Goal: Information Seeking & Learning: Find specific fact

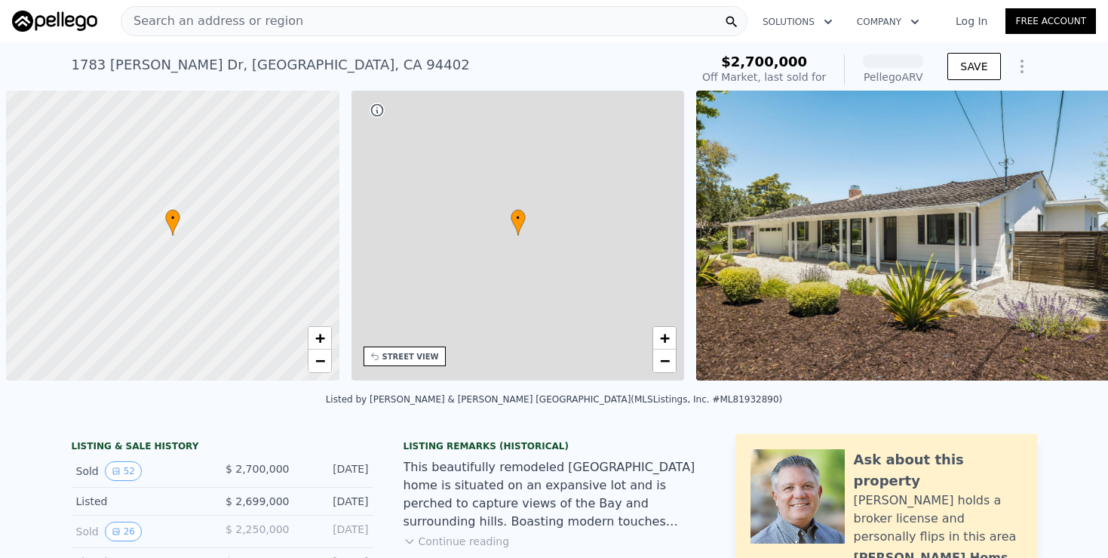
scroll to position [0, 6]
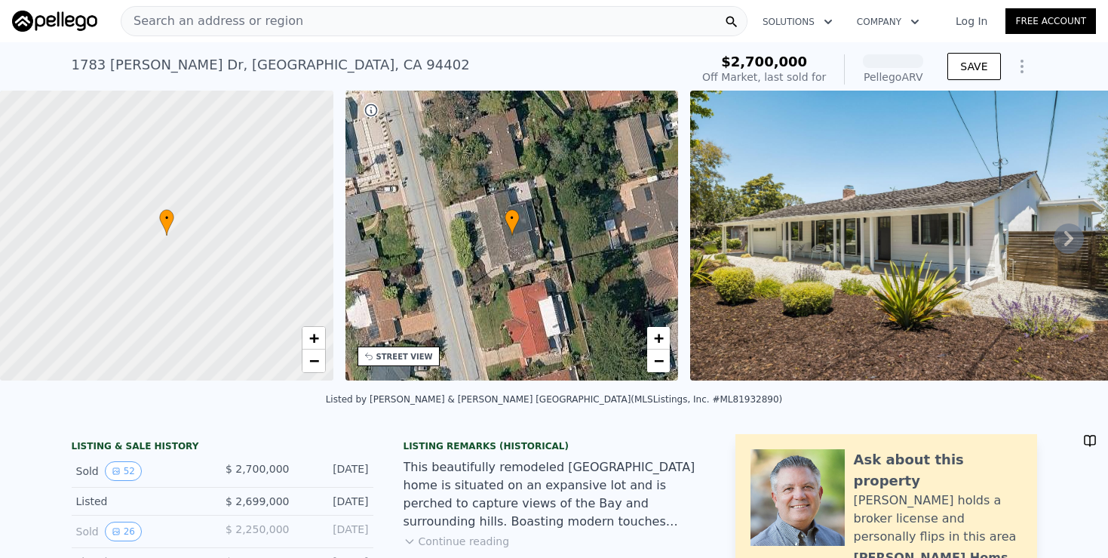
click at [337, 26] on div "Search an address or region" at bounding box center [434, 21] width 627 height 30
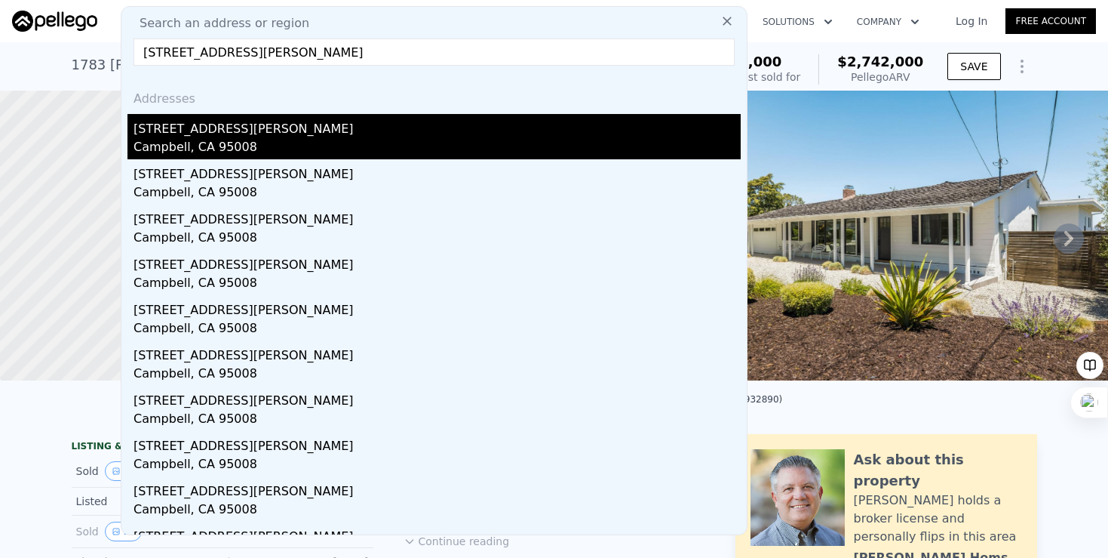
type input "[STREET_ADDRESS][PERSON_NAME]"
click at [196, 139] on div "Campbell, CA 95008" at bounding box center [437, 148] width 607 height 21
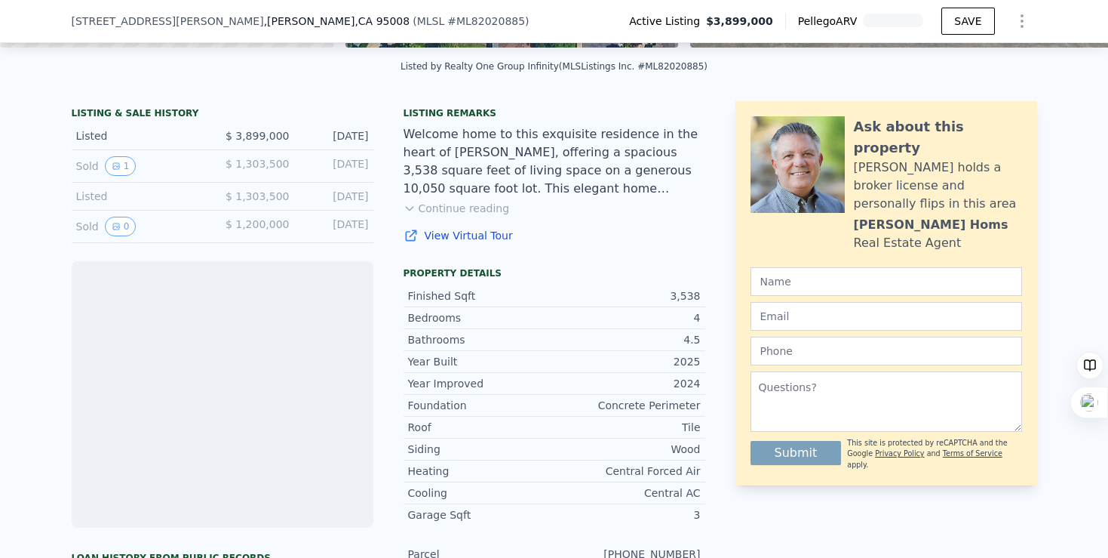
scroll to position [314, 0]
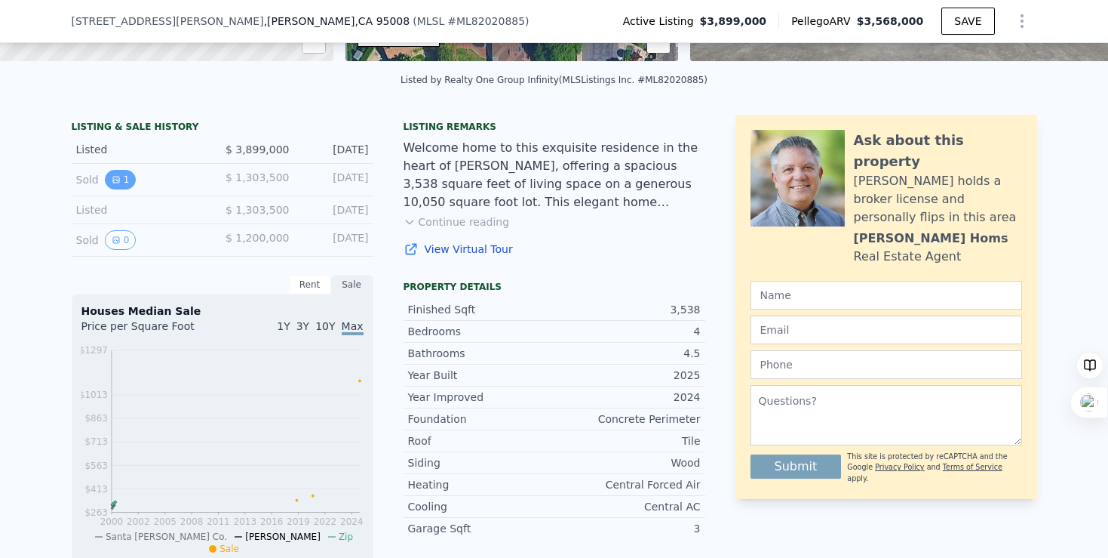
click at [124, 179] on button "1" at bounding box center [121, 180] width 32 height 20
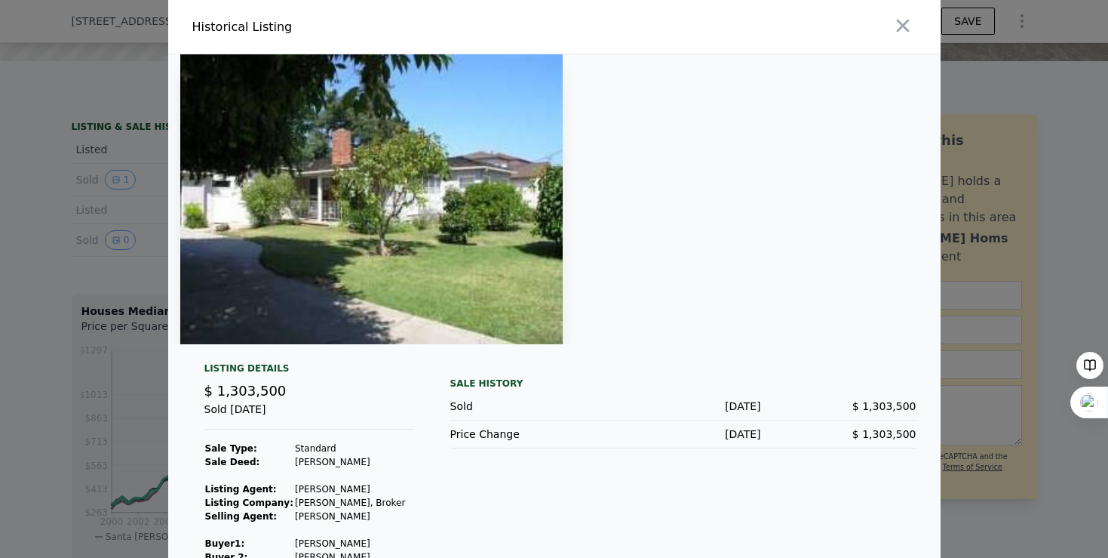
scroll to position [43, 0]
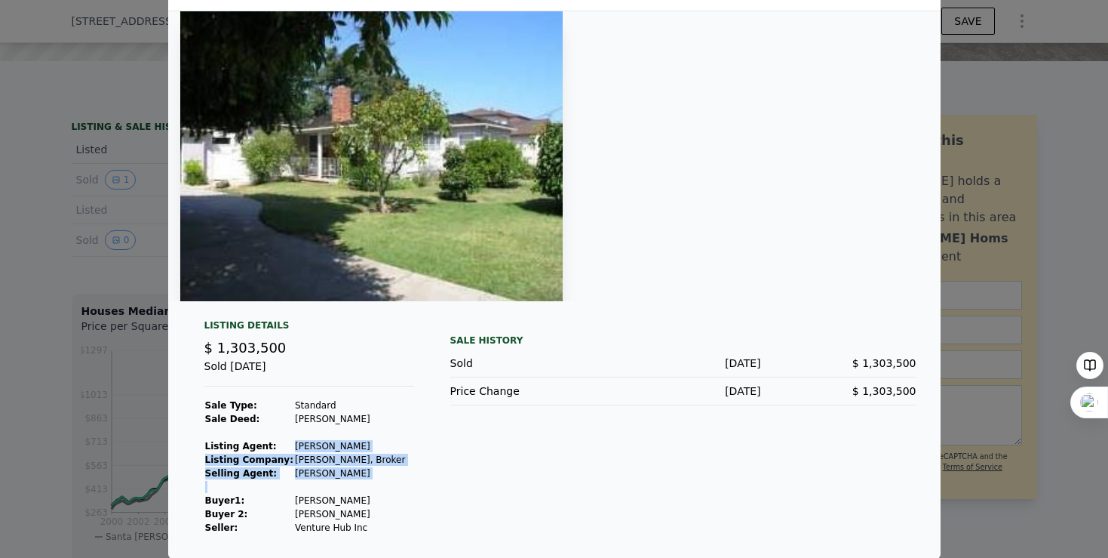
drag, startPoint x: 293, startPoint y: 443, endPoint x: 387, endPoint y: 486, distance: 103.7
click at [387, 486] on tbody "Sale Type: Standard Sale Deed: [PERSON_NAME] Listing Agent: [PERSON_NAME] Listi…" at bounding box center [305, 466] width 202 height 136
click at [387, 485] on td at bounding box center [350, 487] width 112 height 14
copy tbody "Sale Type: Standard Sale Deed: [PERSON_NAME] Listing Agent: [PERSON_NAME] Listi…"
drag, startPoint x: 286, startPoint y: 500, endPoint x: 406, endPoint y: 518, distance: 121.4
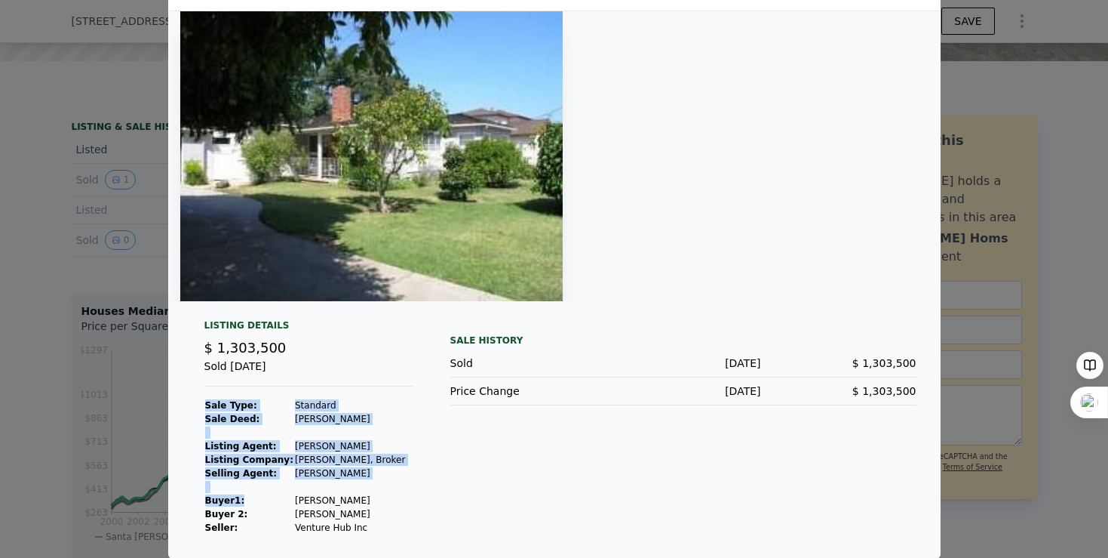
click at [407, 519] on div "Listing Details $ 1,303,500 Sold [DATE] Sale Type: Standard Sale Deed: [PERSON_…" at bounding box center [309, 426] width 234 height 215
click at [406, 518] on div "Listing Details $ 1,303,500 Sold [DATE] Sale Type: Standard Sale Deed: [PERSON_…" at bounding box center [309, 426] width 234 height 215
drag, startPoint x: 403, startPoint y: 533, endPoint x: 283, endPoint y: 525, distance: 120.2
click at [283, 525] on div "Listing Details $ 1,303,500 Sold [DATE] Sale Type: Standard Sale Deed: [PERSON_…" at bounding box center [309, 426] width 234 height 215
copy tbody "Sale Type: Standard Sale Deed: Grant Deed Listing Agent: [PERSON_NAME] Listing …"
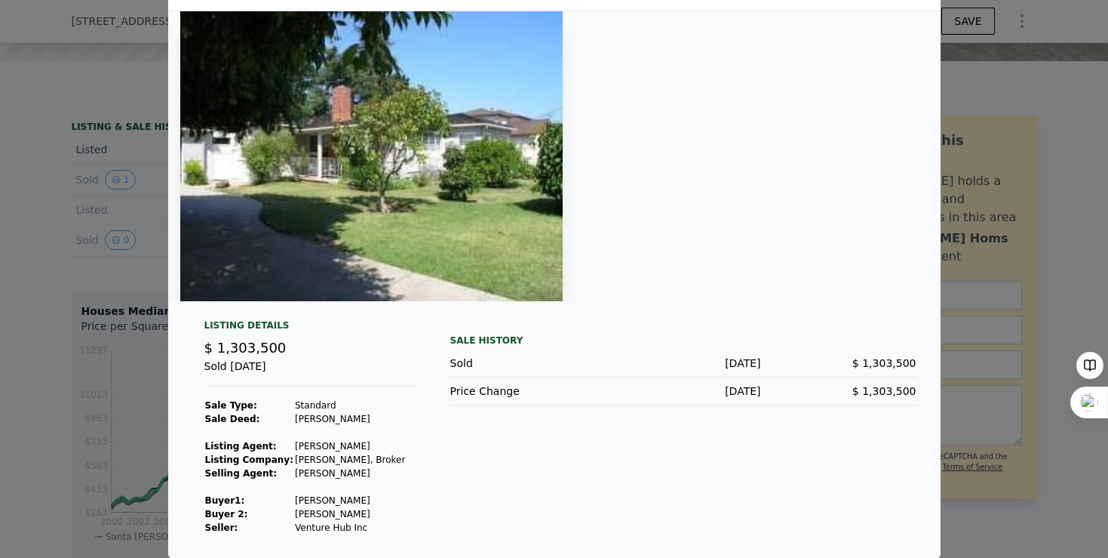
click at [88, 256] on div at bounding box center [554, 279] width 1108 height 558
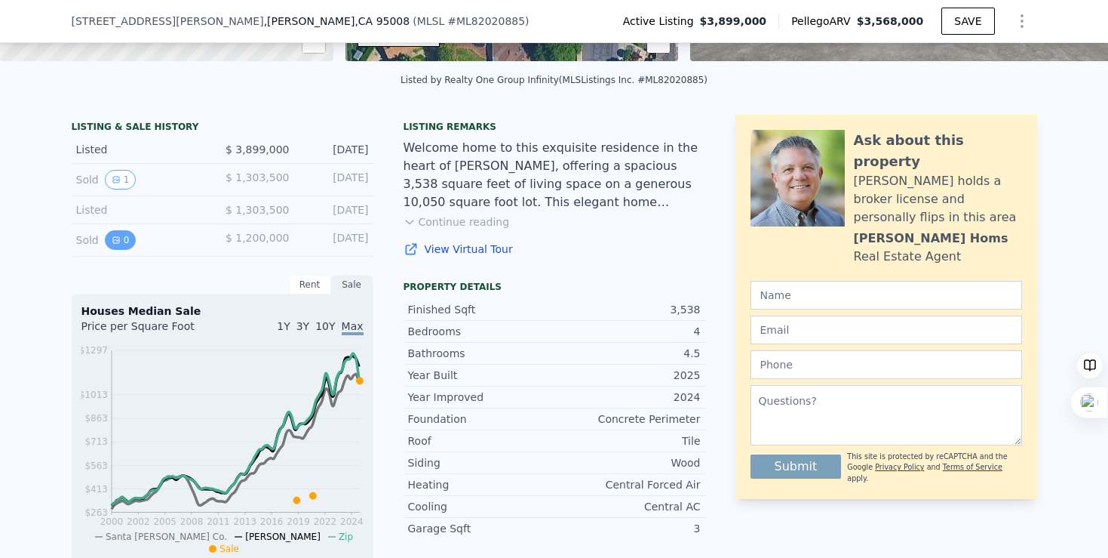
click at [112, 240] on icon "View historical data" at bounding box center [116, 239] width 9 height 9
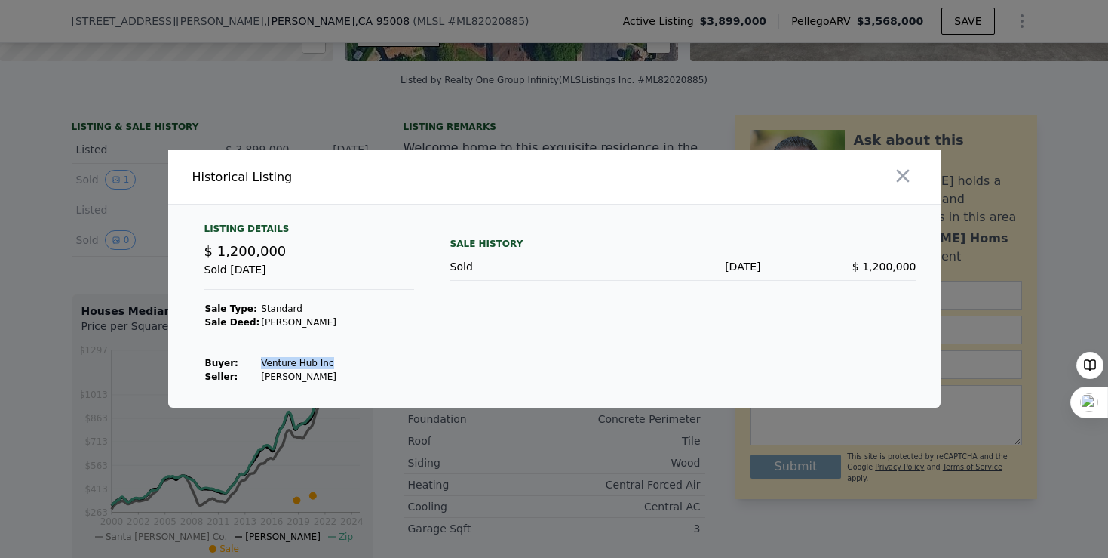
drag, startPoint x: 249, startPoint y: 359, endPoint x: 322, endPoint y: 358, distance: 73.2
click at [322, 358] on tr "Buyer : Venture Hub Inc" at bounding box center [270, 363] width 133 height 14
copy tr "Venture Hub Inc"
click at [146, 296] on div at bounding box center [554, 279] width 1108 height 558
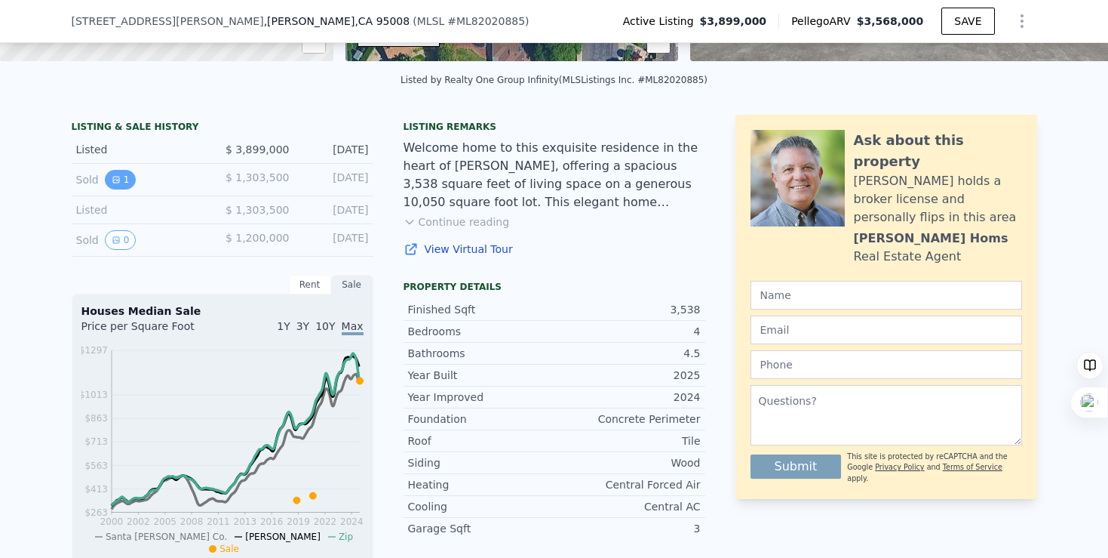
click at [118, 173] on button "1" at bounding box center [121, 180] width 32 height 20
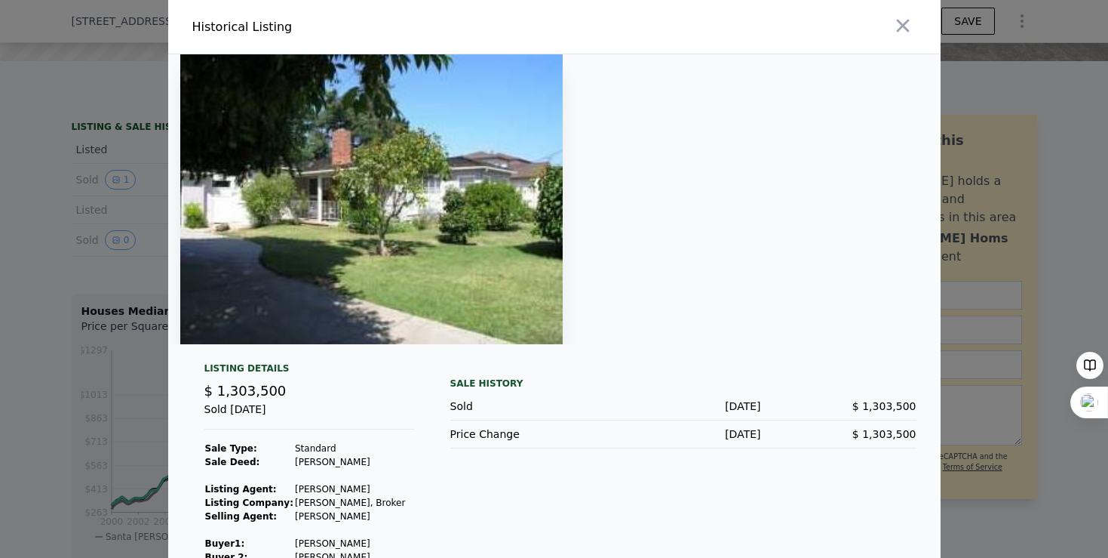
click at [81, 246] on div at bounding box center [554, 279] width 1108 height 558
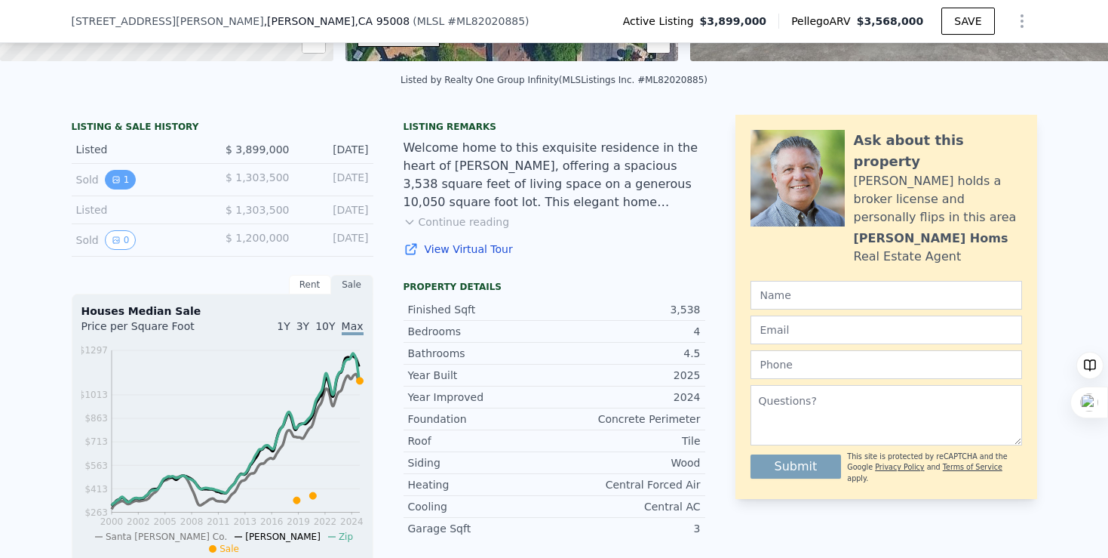
click at [119, 177] on icon "View historical data" at bounding box center [116, 179] width 9 height 9
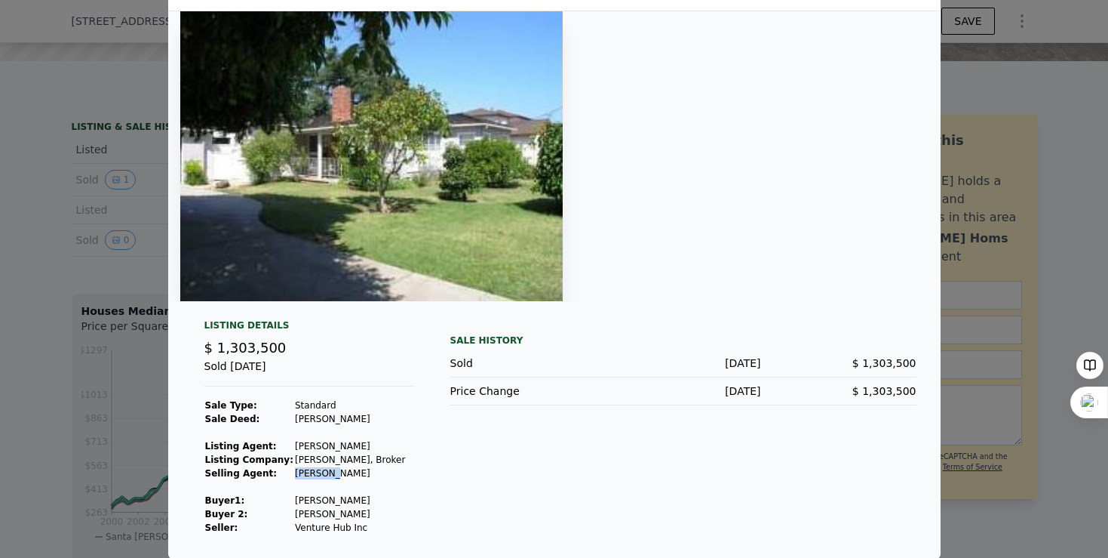
drag, startPoint x: 289, startPoint y: 471, endPoint x: 346, endPoint y: 473, distance: 57.4
click at [346, 475] on td "[PERSON_NAME]" at bounding box center [350, 473] width 112 height 14
drag, startPoint x: 290, startPoint y: 495, endPoint x: 352, endPoint y: 500, distance: 62.0
click at [352, 500] on td "[PERSON_NAME]" at bounding box center [350, 500] width 112 height 14
copy td "[PERSON_NAME]"
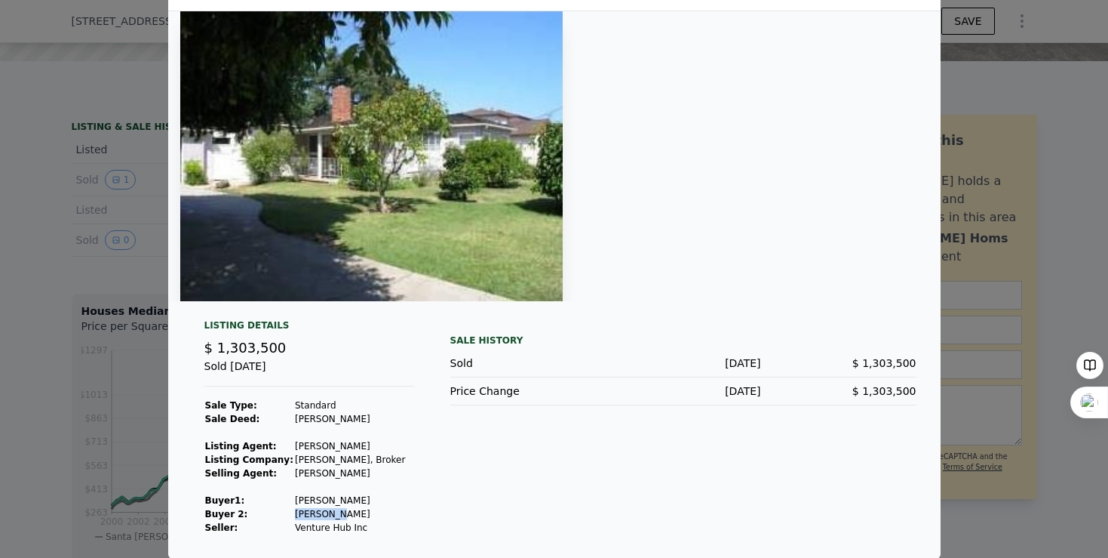
drag, startPoint x: 291, startPoint y: 510, endPoint x: 354, endPoint y: 510, distance: 62.6
click at [355, 510] on td "[PERSON_NAME]" at bounding box center [350, 514] width 112 height 14
copy td "[PERSON_NAME]"
